Goal: Communication & Community: Participate in discussion

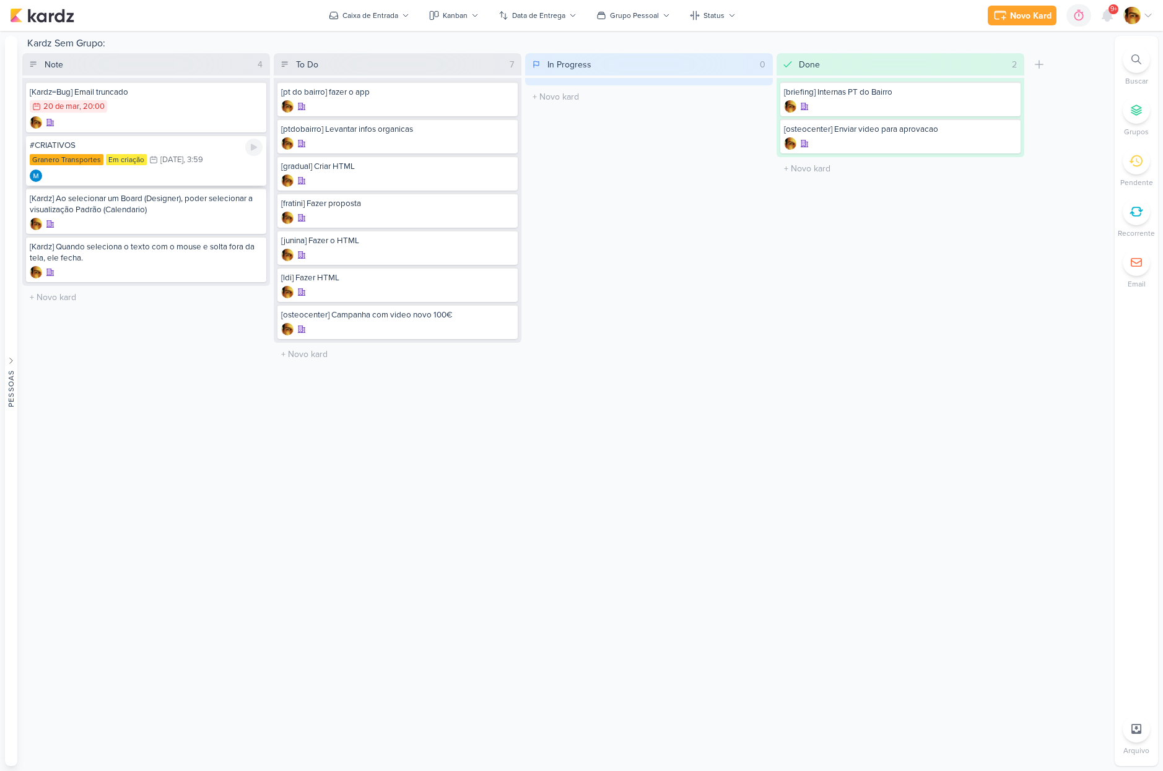
click at [154, 148] on div "#CRIATIVOS" at bounding box center [146, 145] width 233 height 11
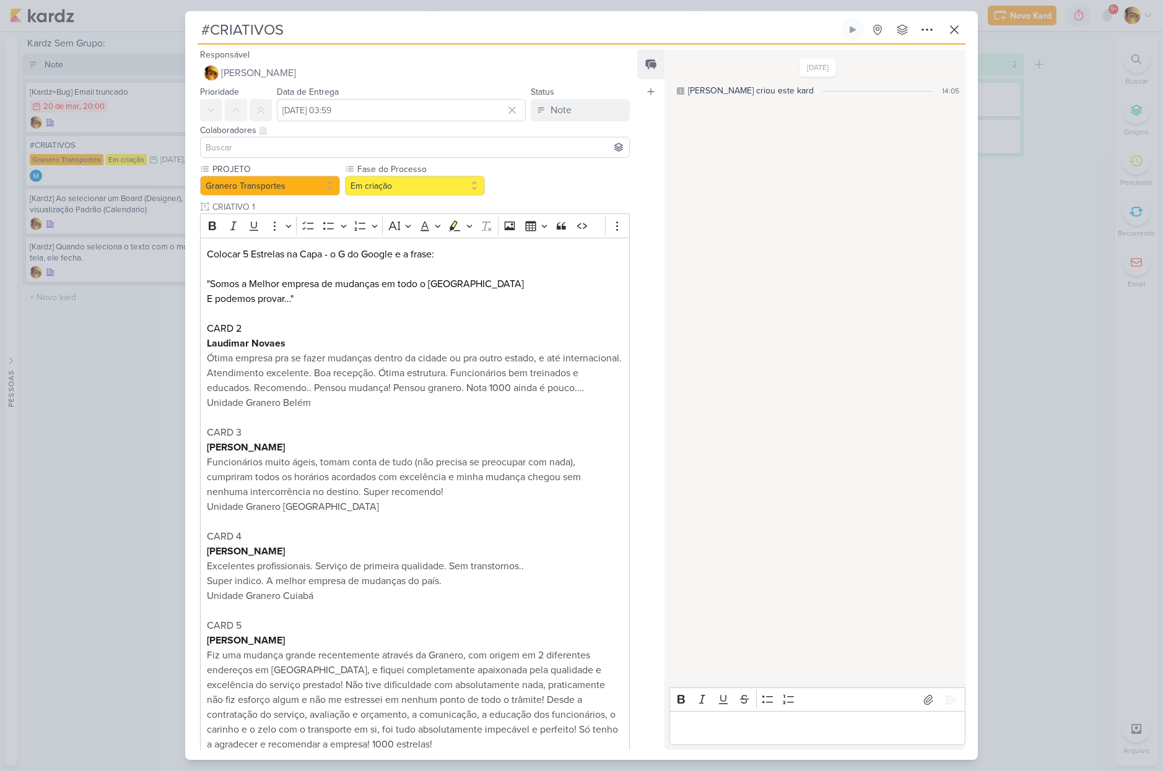
click at [137, 371] on div "#CRIATIVOS Criado por MARIANA" at bounding box center [581, 385] width 1163 height 771
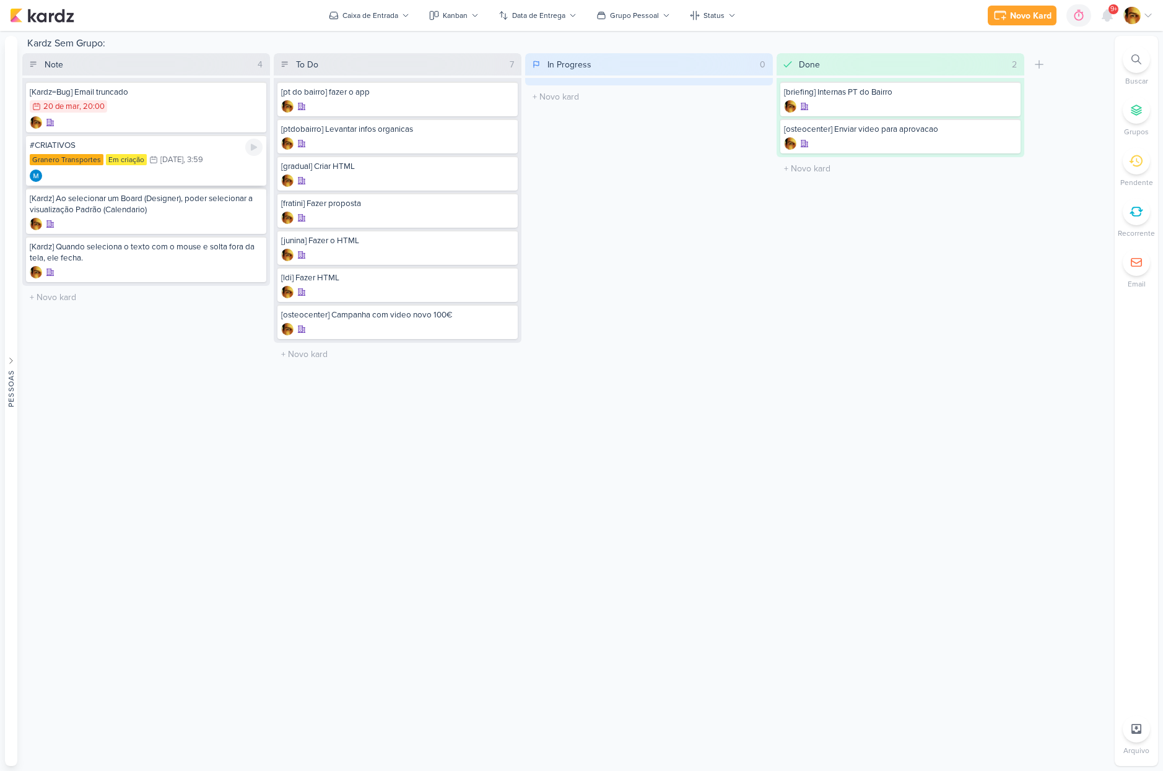
click at [144, 167] on div "#CRIATIVOS Granero Transportes Em criação 30/8 [DATE] 3:59" at bounding box center [146, 160] width 240 height 51
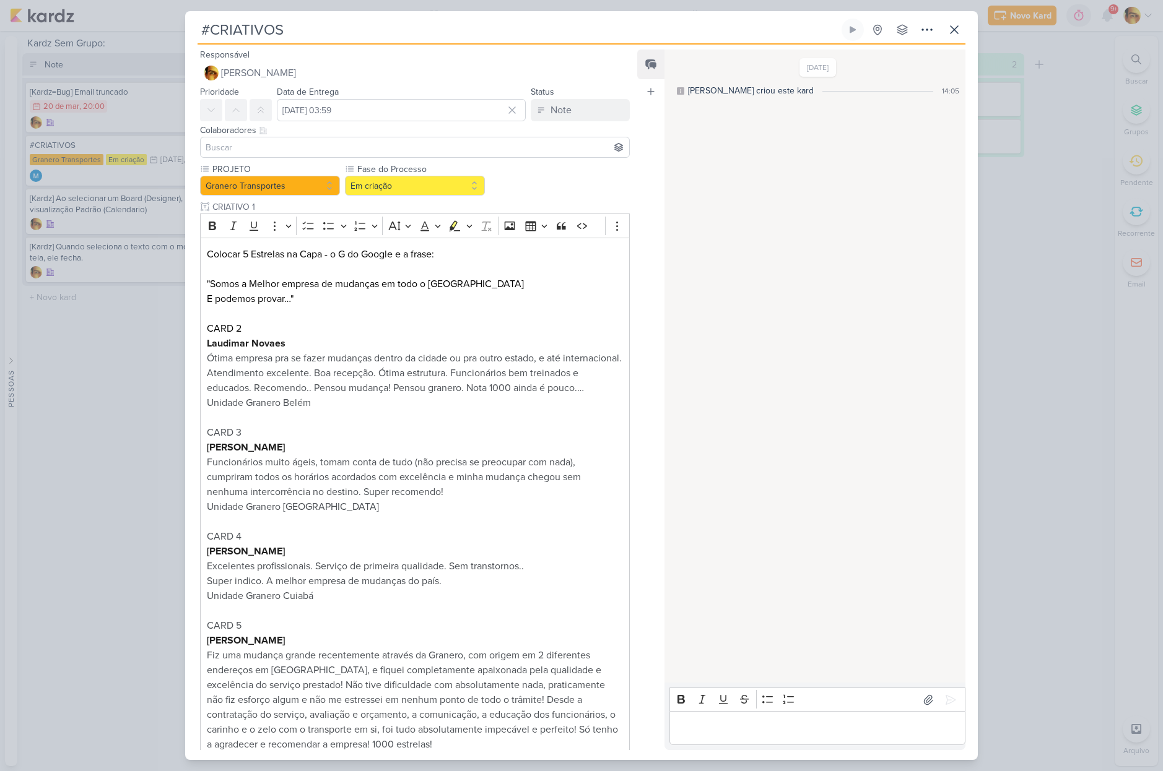
click at [102, 336] on div "#CRIATIVOS Criado por MARIANA" at bounding box center [581, 385] width 1163 height 771
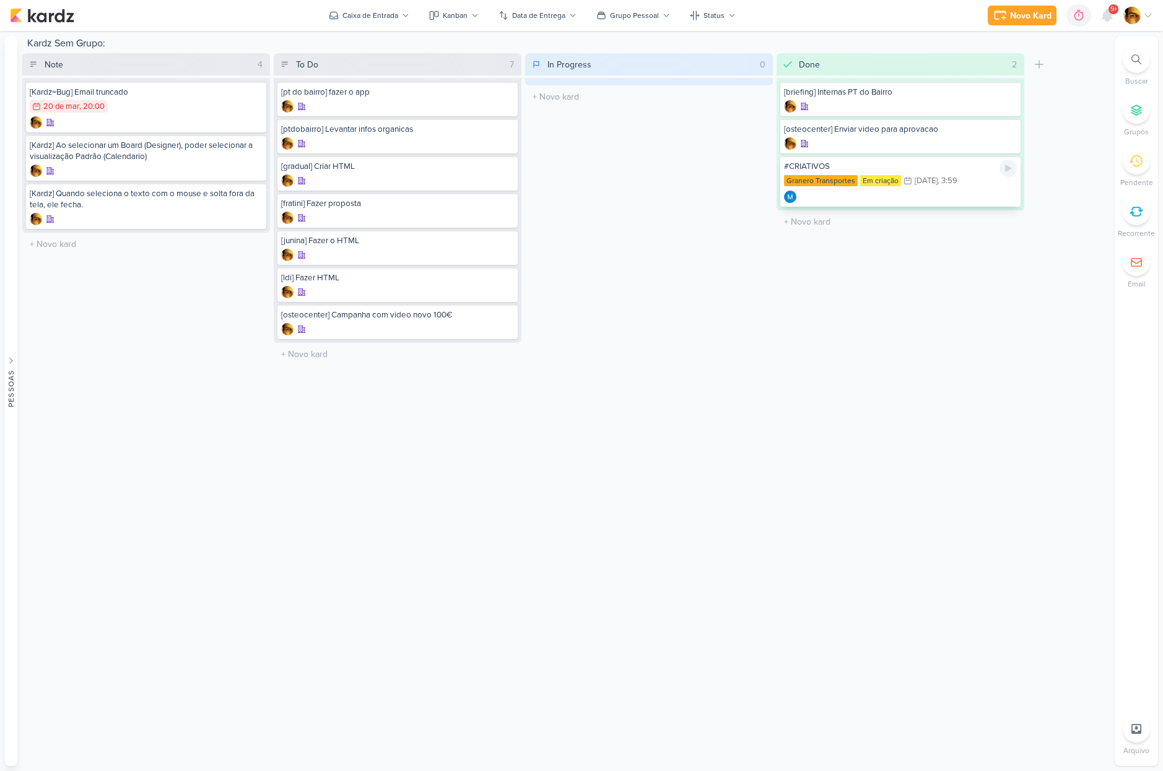
click at [888, 170] on div "#CRIATIVOS" at bounding box center [900, 166] width 233 height 11
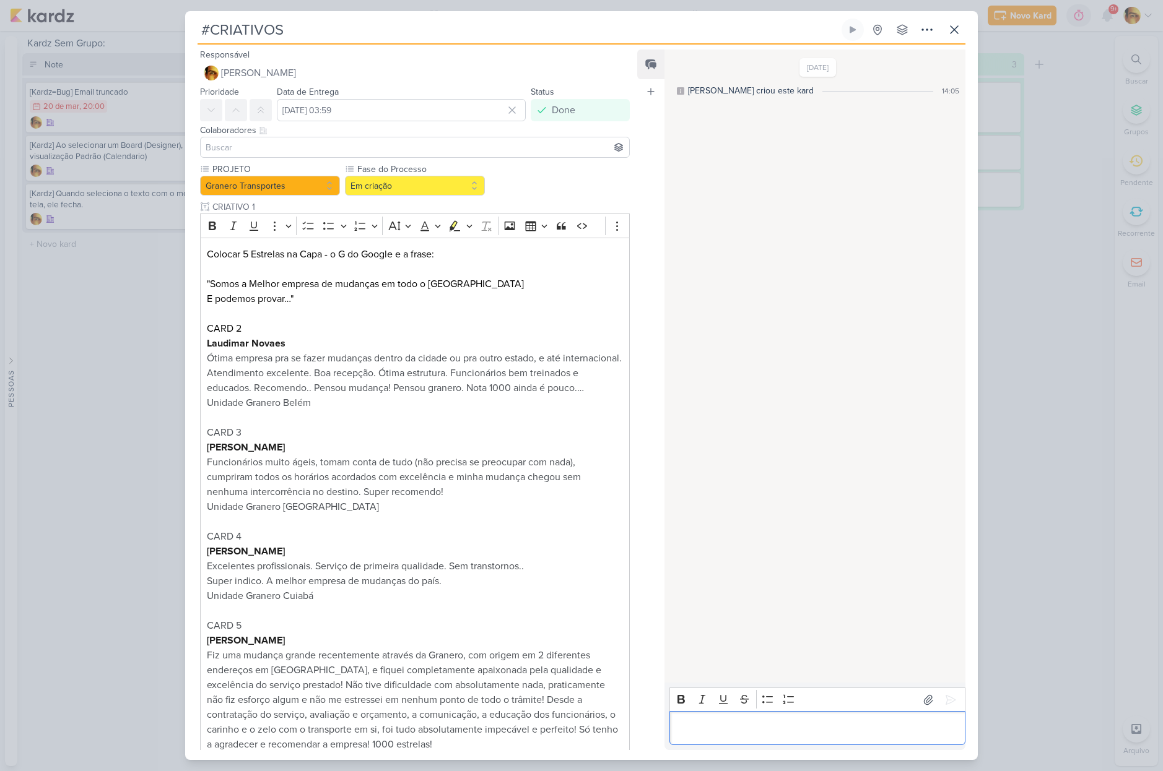
click at [708, 730] on p "Editor editing area: main" at bounding box center [816, 728] width 283 height 15
click at [713, 730] on p "[PERSON_NAME], os criativos seguem todos no Drive." at bounding box center [816, 728] width 283 height 15
click at [1016, 222] on div "#CRIATIVOS Criado por MARIANA" at bounding box center [581, 385] width 1163 height 771
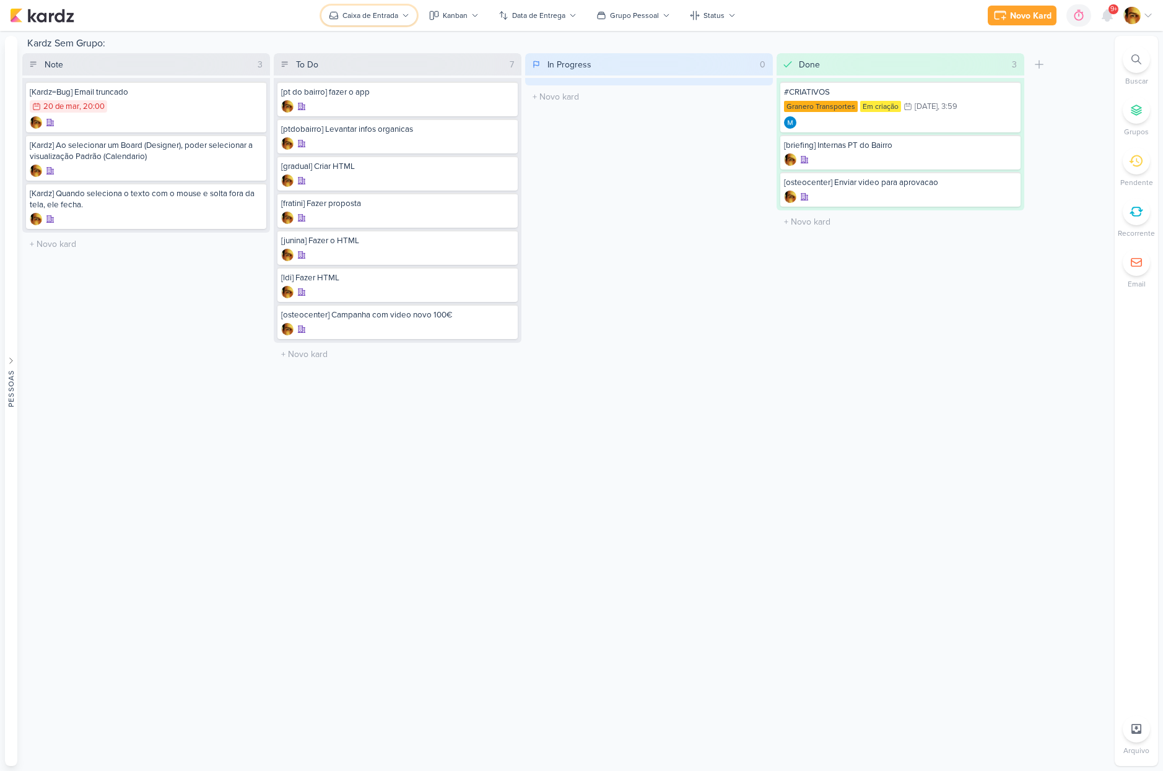
click at [394, 20] on div "Caixa de Entrada" at bounding box center [370, 15] width 56 height 11
click at [388, 56] on div "Caixa de Entrada" at bounding box center [408, 59] width 121 height 13
click at [688, 224] on div "In Progress 0 Mover Para Esquerda Mover Para Direita [GEOGRAPHIC_DATA] O título…" at bounding box center [649, 209] width 248 height 313
